Goal: Navigation & Orientation: Go to known website

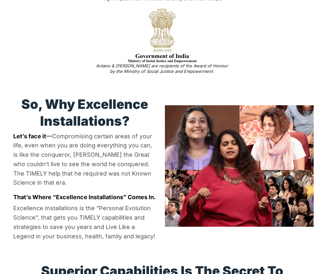
scroll to position [865, 0]
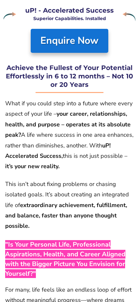
scroll to position [55, 0]
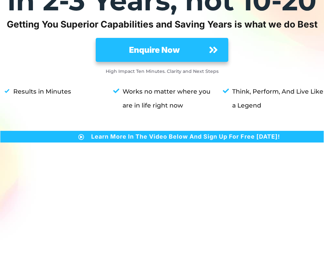
scroll to position [98, 0]
